Goal: Transaction & Acquisition: Purchase product/service

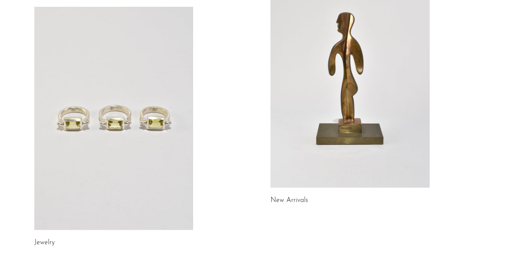
scroll to position [92, 0]
click at [332, 156] on link at bounding box center [349, 75] width 159 height 223
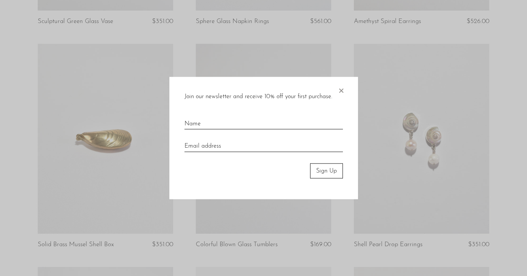
scroll to position [477, 0]
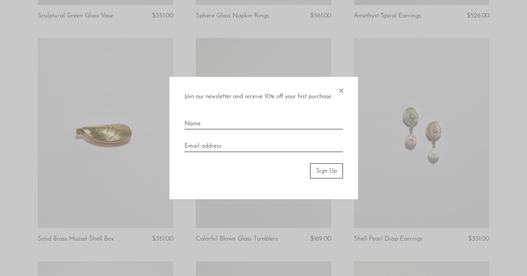
click at [343, 89] on span "×" at bounding box center [341, 89] width 8 height 24
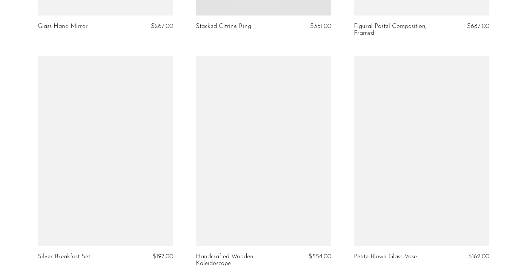
scroll to position [2278, 0]
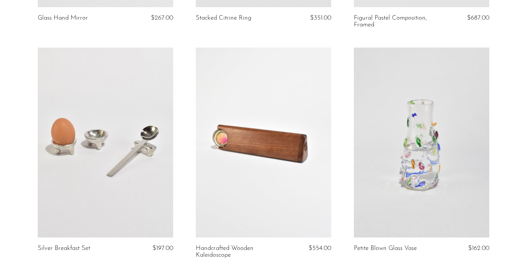
click at [277, 170] on link at bounding box center [263, 142] width 135 height 190
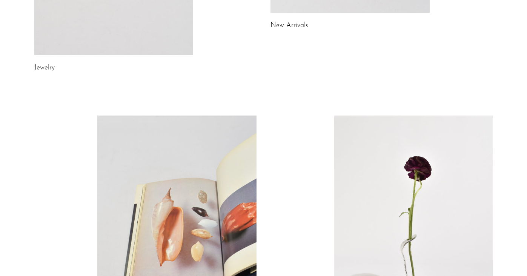
scroll to position [224, 0]
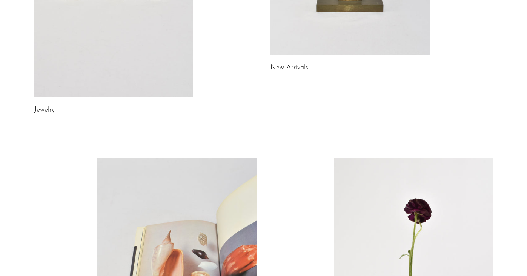
click at [394, 209] on link at bounding box center [413, 269] width 159 height 223
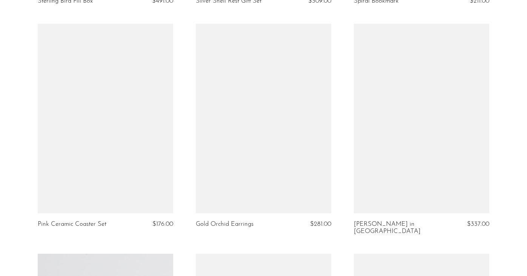
scroll to position [1620, 0]
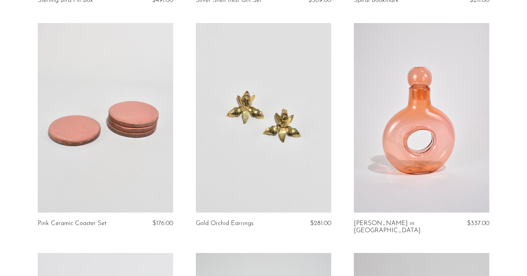
click at [305, 179] on link at bounding box center [263, 118] width 135 height 190
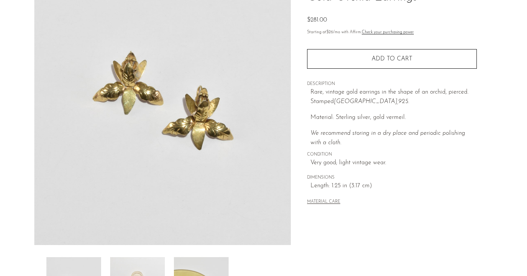
scroll to position [182, 0]
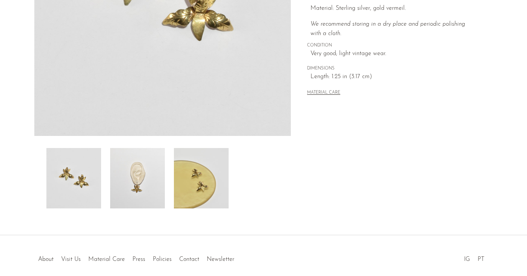
click at [139, 181] on img at bounding box center [137, 178] width 55 height 60
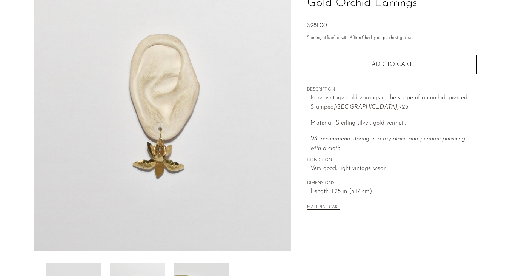
scroll to position [0, 0]
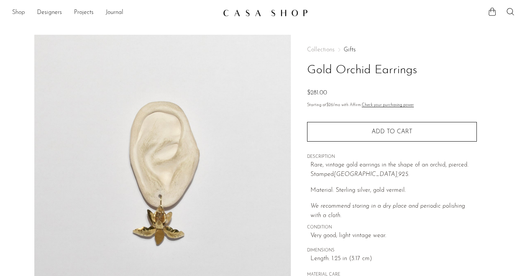
click at [14, 13] on link "Shop" at bounding box center [18, 13] width 13 height 10
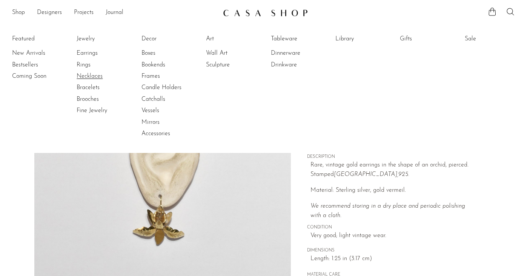
click at [96, 76] on link "Necklaces" at bounding box center [105, 76] width 57 height 8
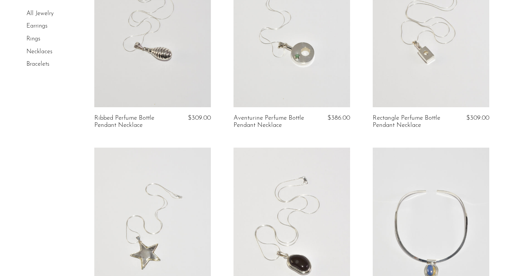
scroll to position [127, 0]
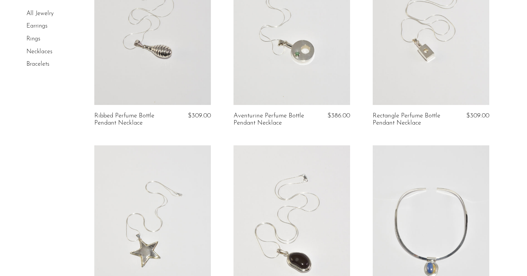
click at [306, 78] on link at bounding box center [291, 23] width 116 height 163
click at [445, 59] on link at bounding box center [430, 23] width 116 height 163
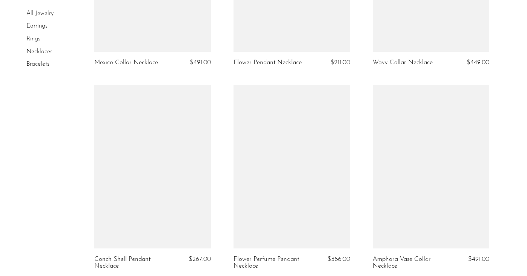
scroll to position [952, 0]
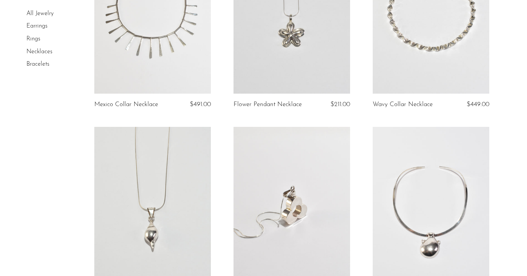
click at [308, 105] on article "Flower Pendant Necklace $211.00" at bounding box center [291, 28] width 139 height 196
click at [305, 204] on link at bounding box center [291, 208] width 116 height 163
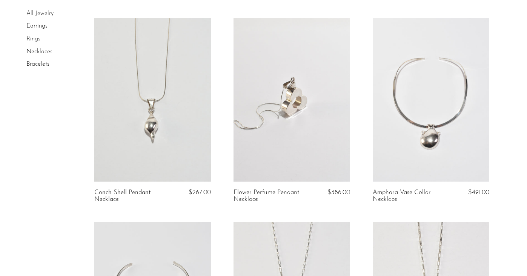
scroll to position [1036, 0]
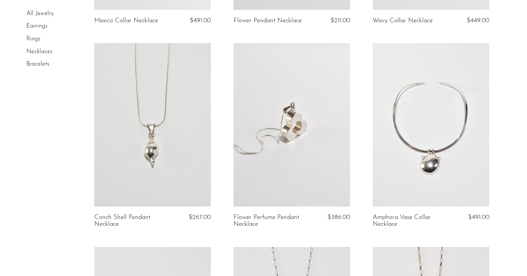
click at [194, 126] on link at bounding box center [152, 124] width 116 height 163
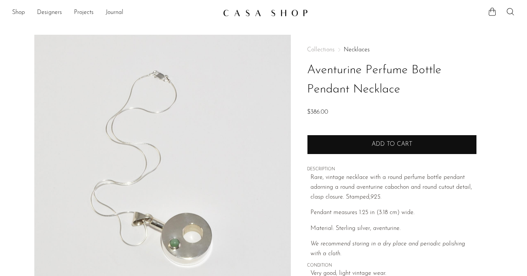
click at [358, 146] on button "Add to cart" at bounding box center [392, 145] width 170 height 20
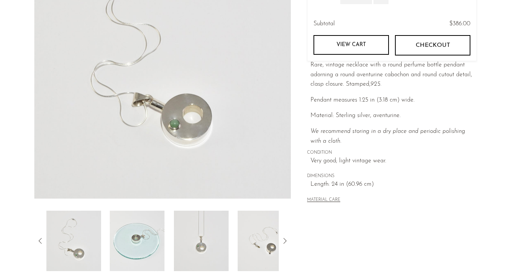
scroll to position [88, 0]
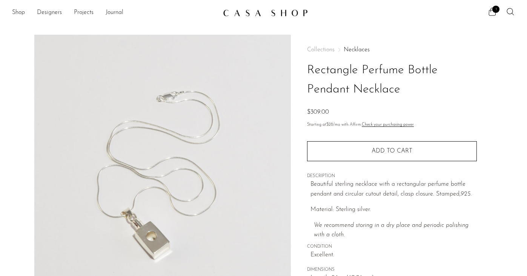
scroll to position [39, 0]
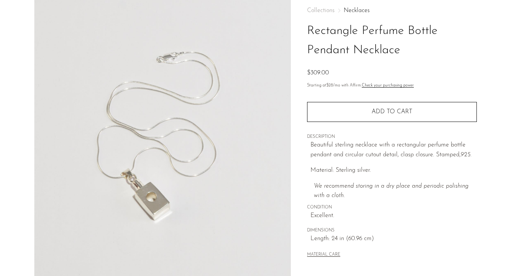
click at [257, 161] on img at bounding box center [162, 136] width 257 height 283
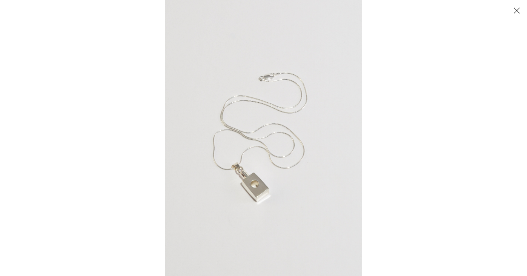
click at [310, 158] on img at bounding box center [263, 138] width 197 height 276
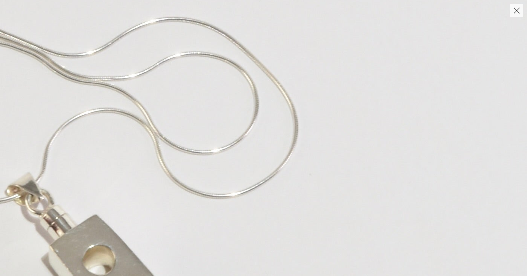
click at [250, 215] on img at bounding box center [133, 76] width 786 height 1101
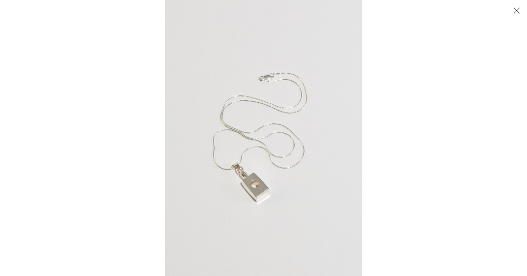
click at [519, 9] on button "Close" at bounding box center [516, 10] width 13 height 13
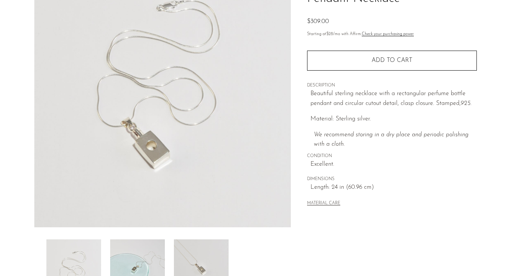
scroll to position [215, 0]
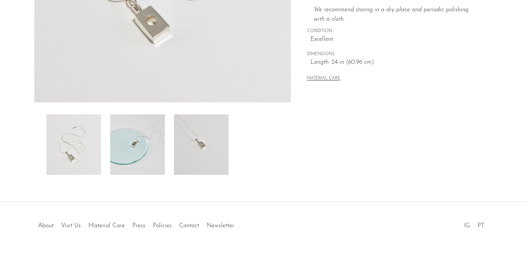
click at [133, 149] on img at bounding box center [137, 144] width 55 height 60
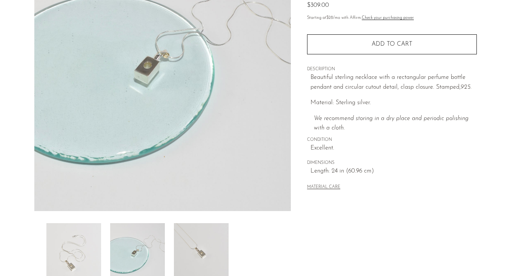
scroll to position [132, 0]
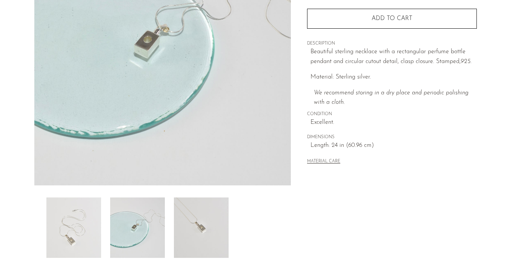
click at [193, 232] on img at bounding box center [201, 227] width 55 height 60
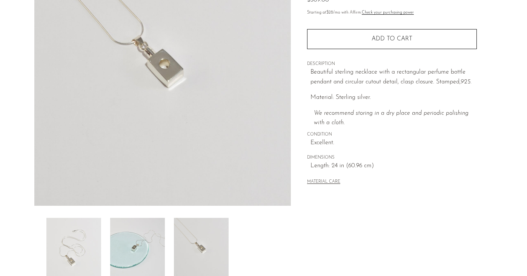
scroll to position [95, 0]
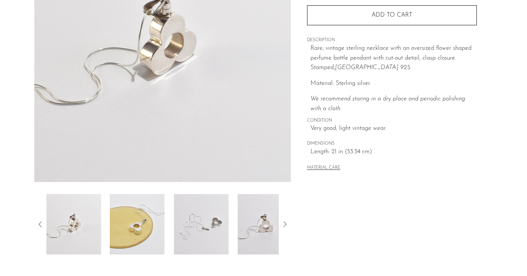
scroll to position [139, 0]
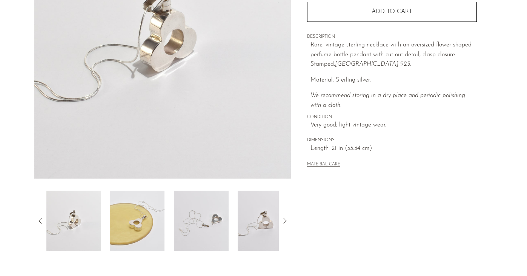
click at [217, 235] on img at bounding box center [201, 220] width 55 height 60
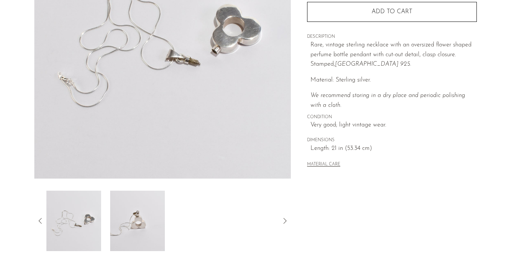
click at [232, 227] on div at bounding box center [162, 220] width 233 height 60
click at [123, 229] on img at bounding box center [137, 220] width 55 height 60
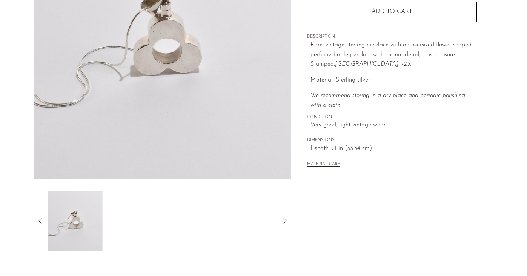
click at [78, 224] on img at bounding box center [74, 220] width 55 height 60
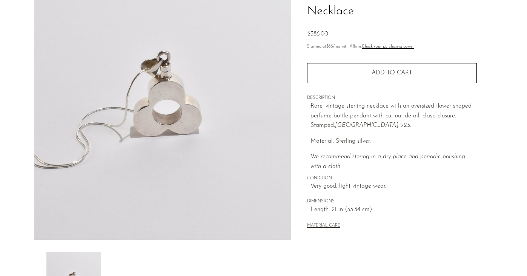
scroll to position [72, 0]
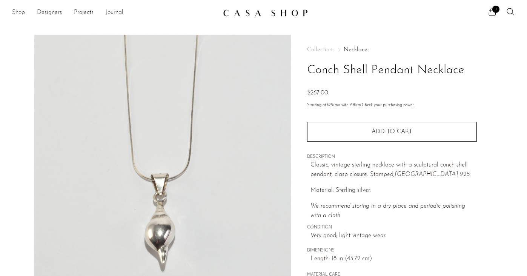
click at [21, 10] on link "Shop" at bounding box center [18, 13] width 13 height 10
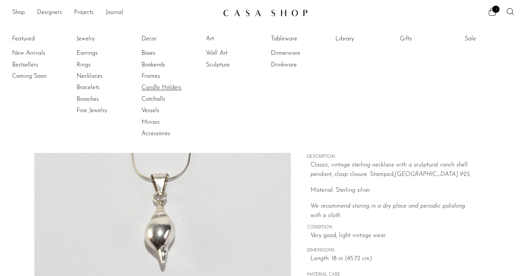
click at [155, 90] on link "Candle Holders" at bounding box center [169, 87] width 57 height 8
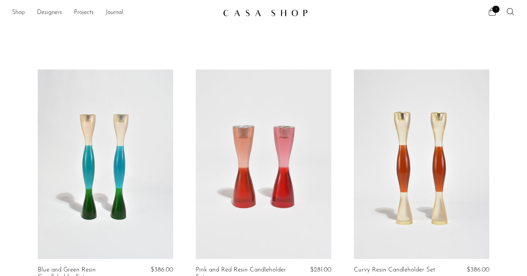
click at [18, 13] on link "Shop" at bounding box center [18, 13] width 13 height 10
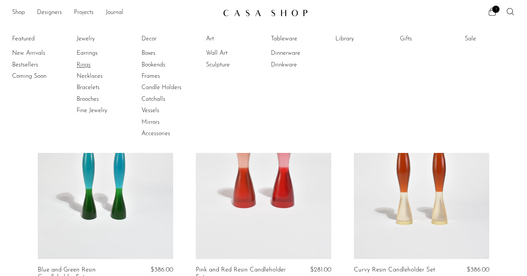
click at [81, 64] on link "Rings" at bounding box center [105, 65] width 57 height 8
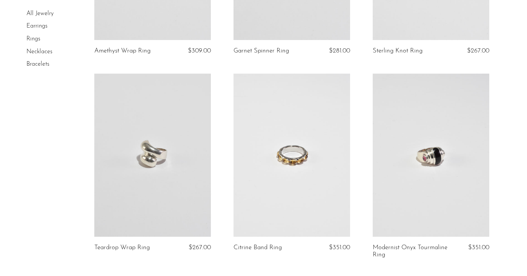
scroll to position [597, 0]
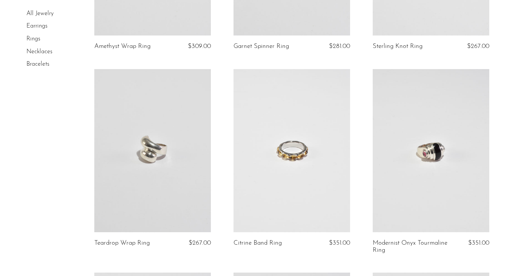
click at [284, 168] on link at bounding box center [291, 150] width 116 height 163
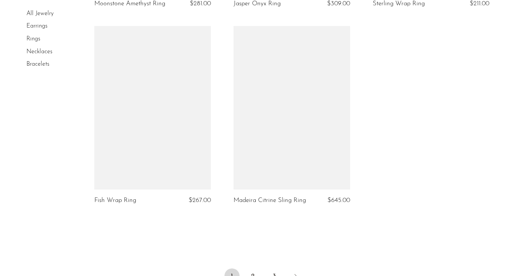
scroll to position [2352, 0]
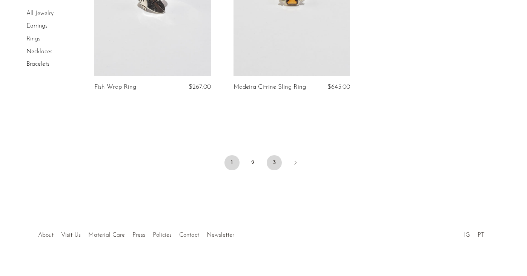
click at [270, 155] on link "3" at bounding box center [273, 162] width 15 height 15
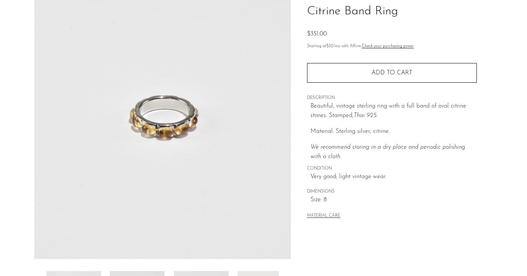
scroll to position [64, 0]
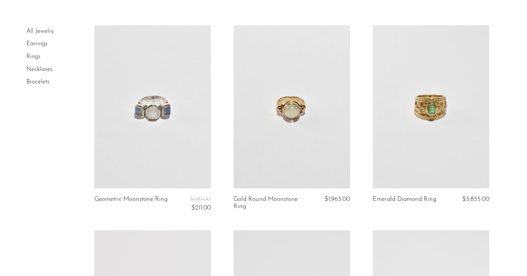
scroll to position [75, 0]
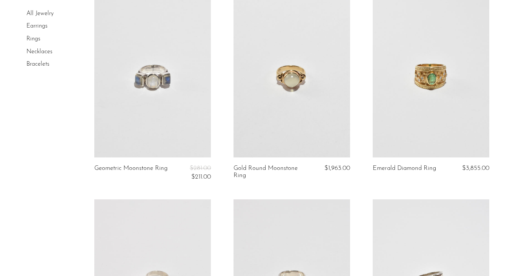
click at [158, 114] on link at bounding box center [152, 75] width 116 height 163
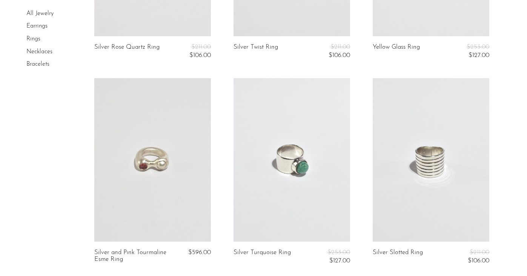
scroll to position [401, 0]
click at [190, 201] on link at bounding box center [152, 159] width 116 height 163
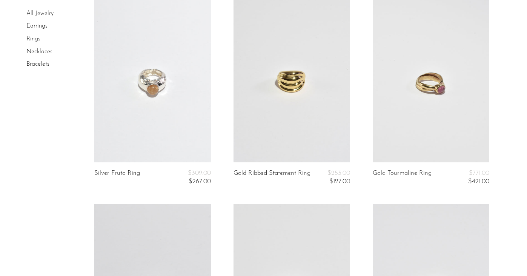
scroll to position [1510, 0]
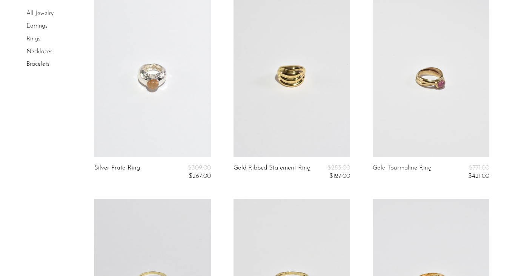
click at [163, 124] on link at bounding box center [152, 75] width 116 height 163
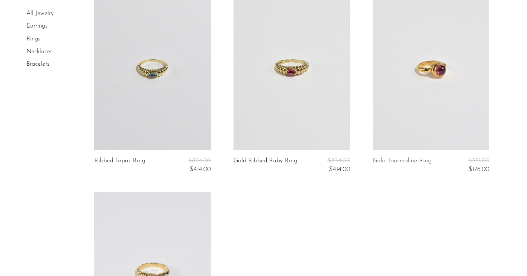
scroll to position [1635, 0]
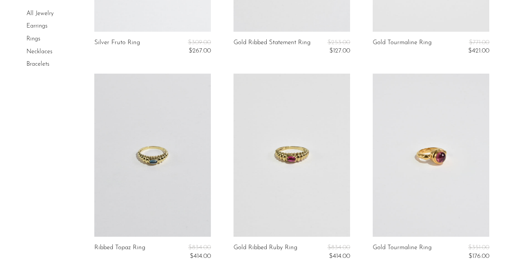
click at [431, 177] on link at bounding box center [430, 155] width 116 height 163
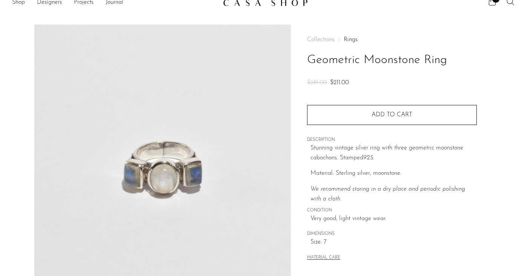
scroll to position [11, 0]
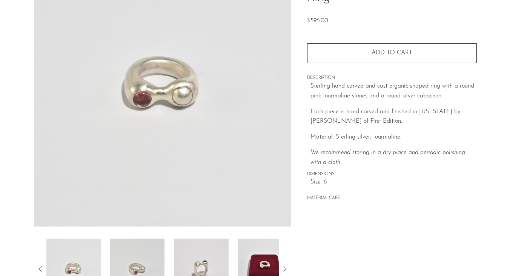
scroll to position [103, 0]
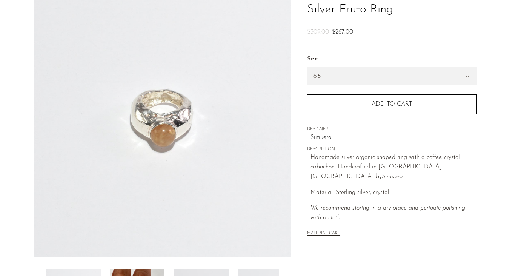
scroll to position [63, 0]
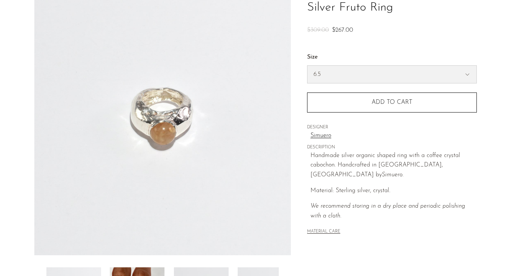
click at [372, 75] on select "5.5 6.5 7" at bounding box center [391, 74] width 169 height 17
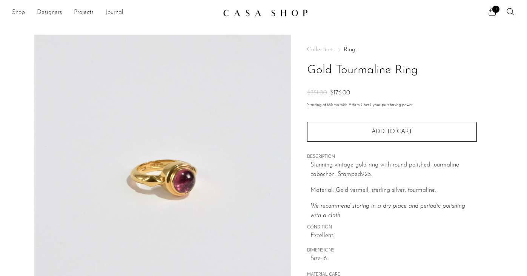
click at [20, 16] on link "Shop" at bounding box center [18, 13] width 13 height 10
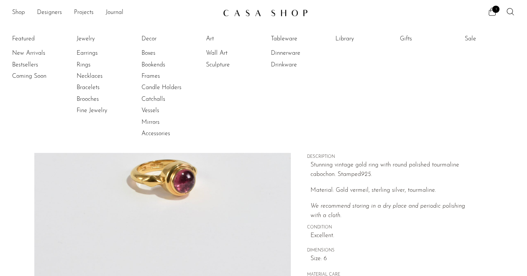
click at [358, 222] on div "Collections Rings Gold Tourmaline Ring $351.00 $176.00 Starting at $61 /mo with…" at bounding box center [392, 163] width 170 height 256
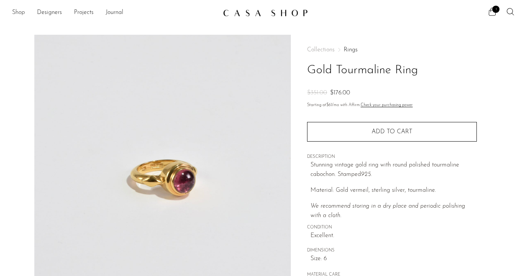
click at [20, 16] on link "Shop" at bounding box center [18, 13] width 13 height 10
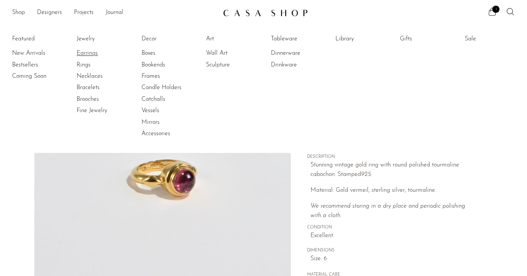
click at [84, 54] on link "Earrings" at bounding box center [105, 53] width 57 height 8
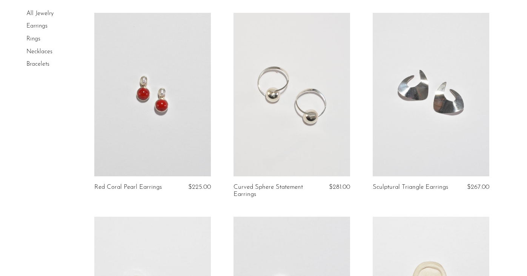
scroll to position [1039, 0]
click at [296, 100] on link at bounding box center [291, 93] width 116 height 163
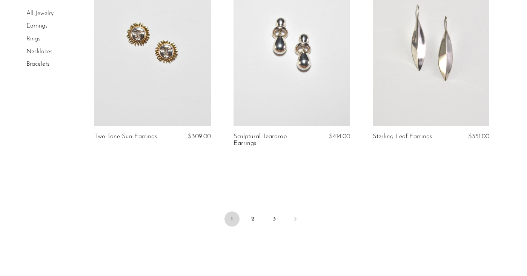
scroll to position [2296, 0]
click at [255, 219] on link "2" at bounding box center [252, 218] width 15 height 15
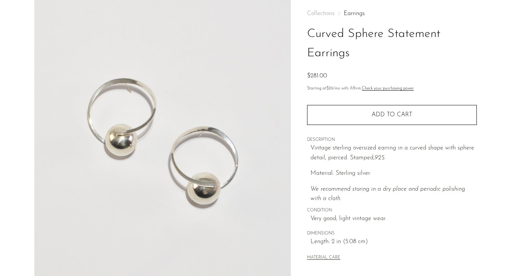
scroll to position [215, 0]
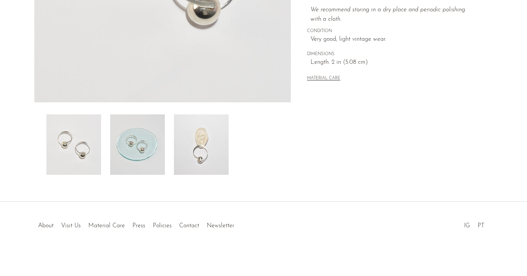
click at [197, 140] on img at bounding box center [201, 144] width 55 height 60
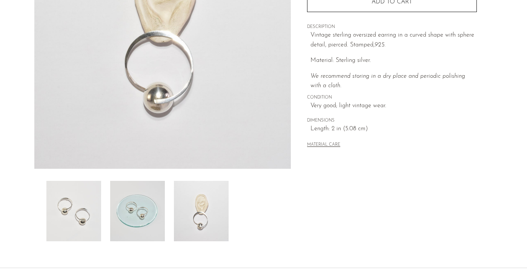
scroll to position [147, 0]
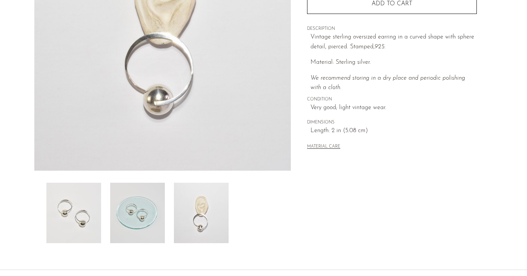
click at [137, 225] on img at bounding box center [137, 212] width 55 height 60
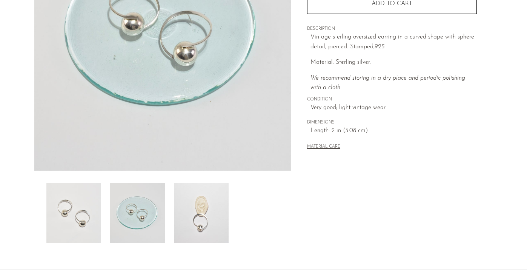
click at [222, 211] on img at bounding box center [201, 212] width 55 height 60
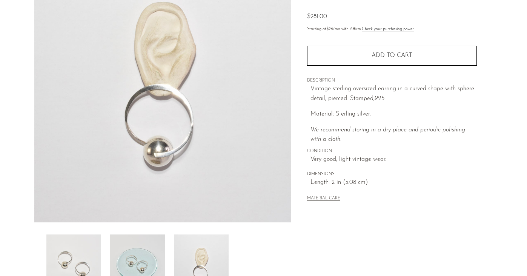
scroll to position [77, 0]
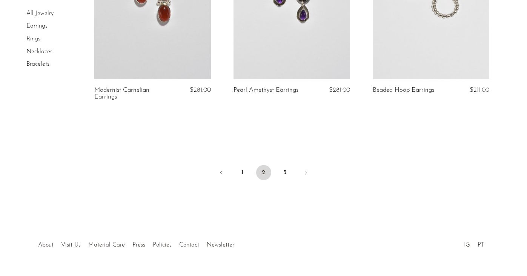
scroll to position [2368, 0]
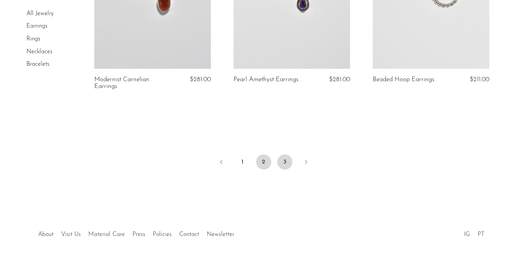
click at [281, 163] on link "3" at bounding box center [284, 161] width 15 height 15
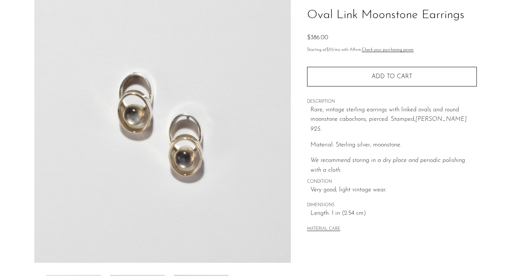
scroll to position [215, 0]
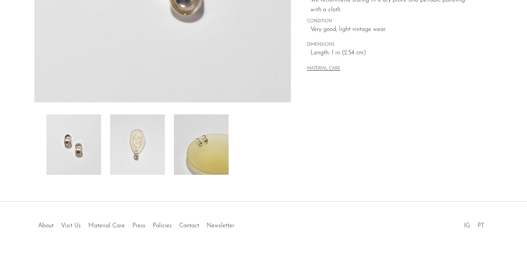
click at [148, 152] on img at bounding box center [137, 144] width 55 height 60
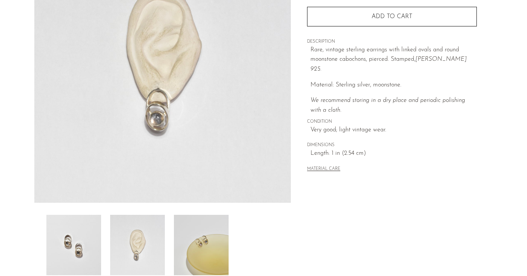
scroll to position [64, 0]
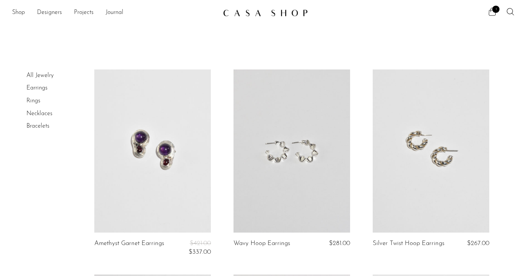
click at [496, 10] on span "1" at bounding box center [495, 9] width 7 height 7
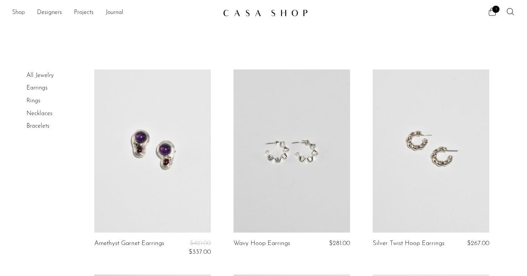
click at [20, 13] on link "Shop" at bounding box center [18, 13] width 13 height 10
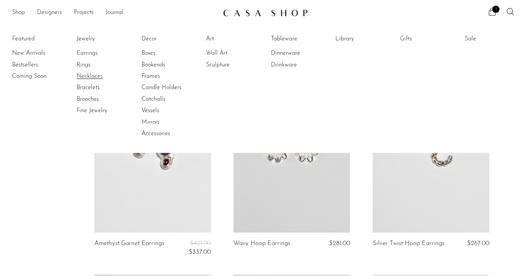
click at [93, 78] on link "Necklaces" at bounding box center [105, 76] width 57 height 8
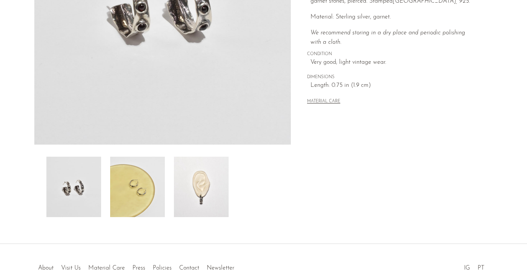
scroll to position [215, 0]
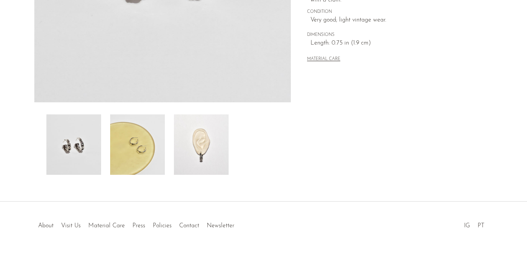
click at [199, 143] on img at bounding box center [201, 144] width 55 height 60
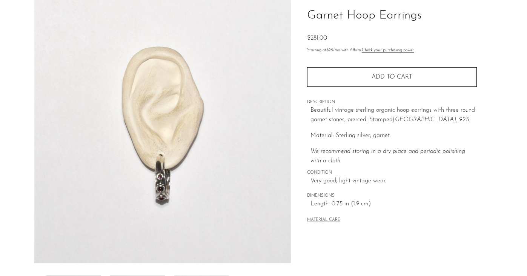
scroll to position [54, 0]
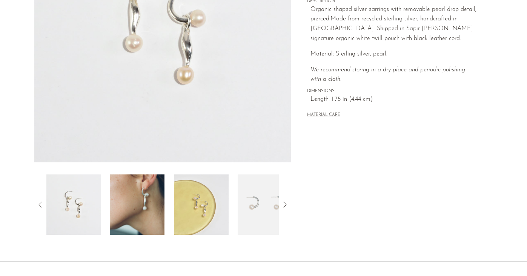
scroll to position [156, 0]
click at [150, 203] on img at bounding box center [137, 204] width 55 height 60
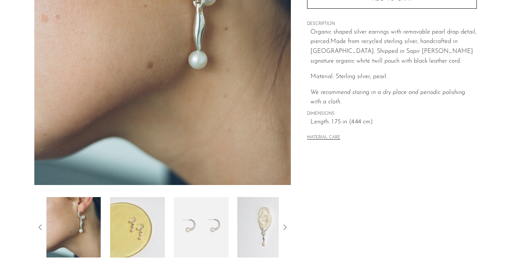
scroll to position [147, 0]
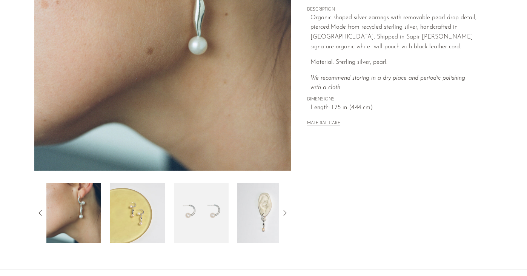
click at [206, 211] on img at bounding box center [201, 212] width 55 height 60
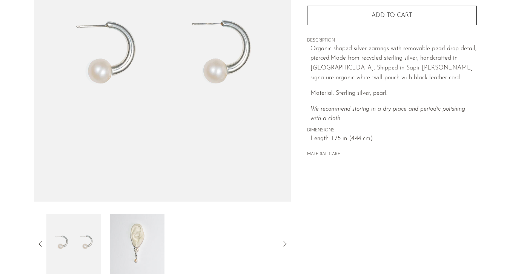
scroll to position [124, 0]
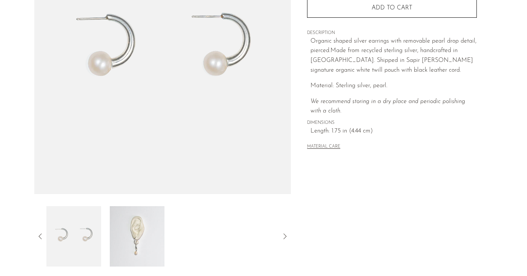
click at [145, 237] on img at bounding box center [137, 236] width 55 height 60
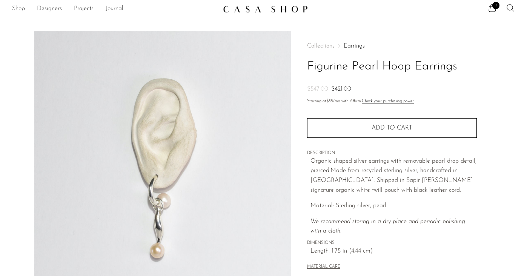
scroll to position [0, 0]
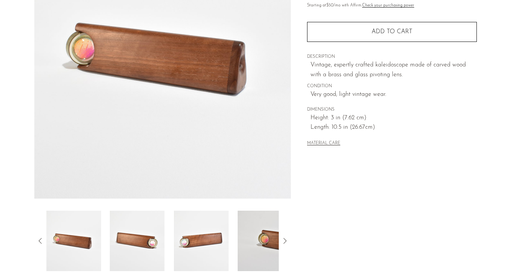
scroll to position [199, 0]
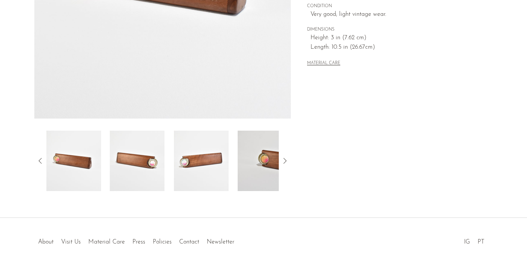
click at [152, 173] on img at bounding box center [137, 160] width 55 height 60
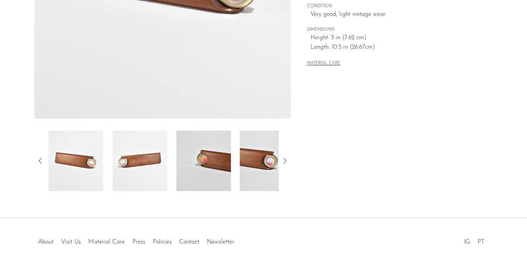
click at [211, 169] on img at bounding box center [203, 160] width 55 height 60
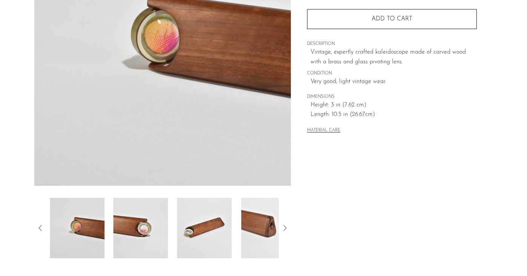
scroll to position [121, 0]
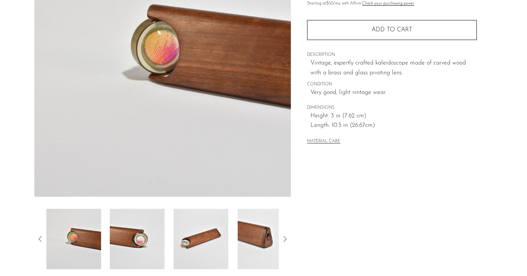
click at [184, 238] on img at bounding box center [201, 238] width 55 height 60
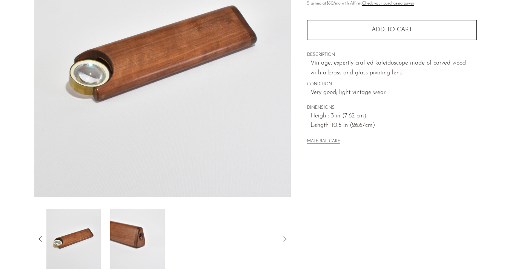
click at [143, 252] on img at bounding box center [137, 238] width 55 height 60
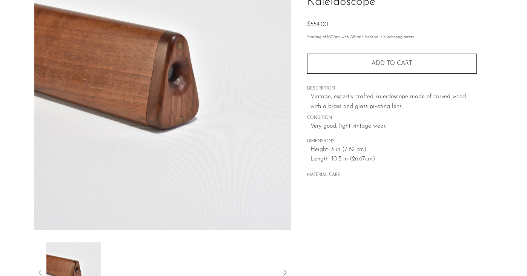
scroll to position [0, 0]
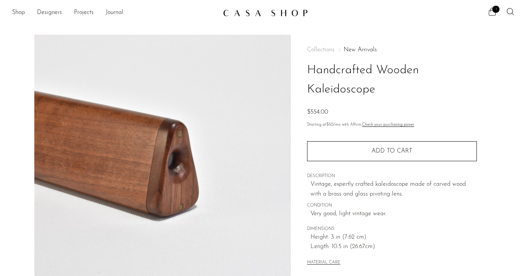
drag, startPoint x: 372, startPoint y: 92, endPoint x: 296, endPoint y: 73, distance: 78.2
click at [296, 73] on div "Collections New Arrivals Handcrafted Wooden Kaleidoscope $554.00 Starting at $5…" at bounding box center [392, 212] width 202 height 355
copy h1 "Handcrafted Wooden Kaleidoscope"
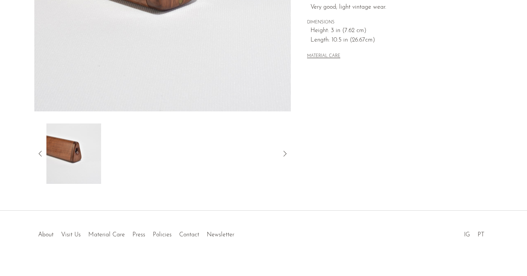
scroll to position [215, 0]
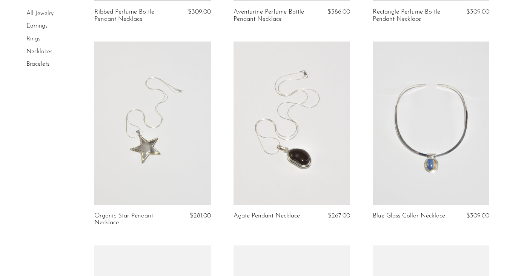
scroll to position [233, 0]
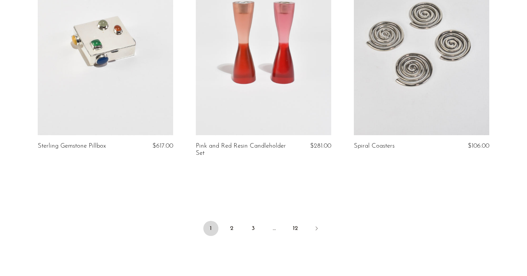
scroll to position [2626, 0]
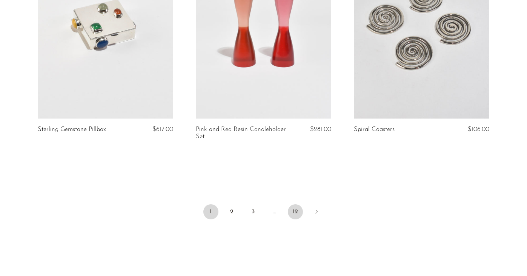
click at [293, 204] on link "12" at bounding box center [295, 211] width 15 height 15
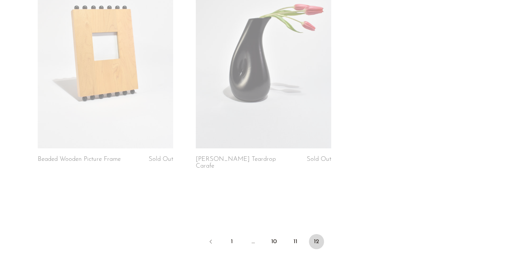
scroll to position [2570, 0]
